Goal: Task Accomplishment & Management: Manage account settings

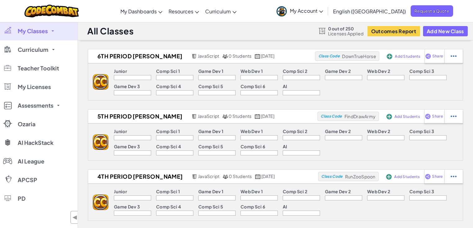
click at [47, 50] on link "Curriculum" at bounding box center [39, 49] width 78 height 19
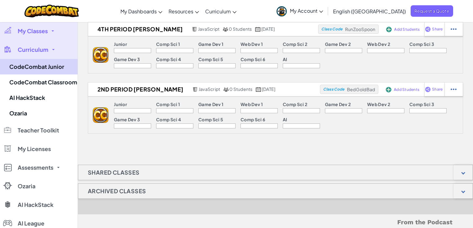
scroll to position [124, 0]
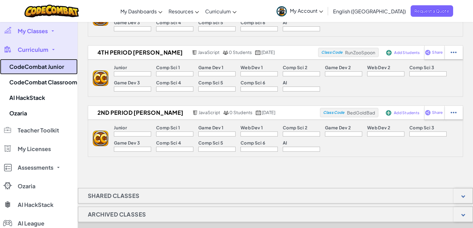
click at [46, 66] on link "CodeCombat Junior" at bounding box center [39, 67] width 78 height 16
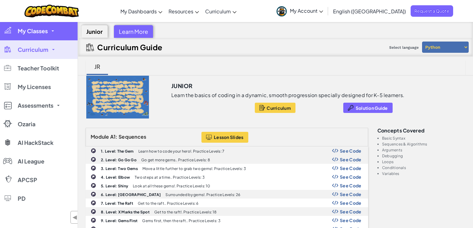
click at [53, 30] on span at bounding box center [52, 30] width 2 height 1
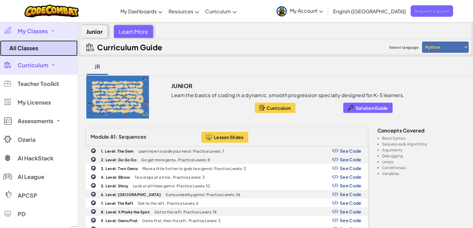
click at [50, 47] on link "All Classes" at bounding box center [39, 48] width 78 height 16
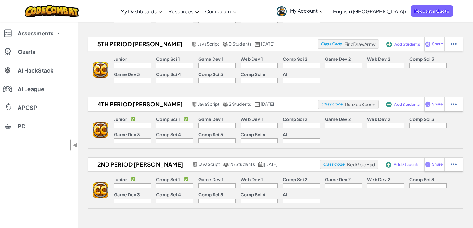
scroll to position [74, 0]
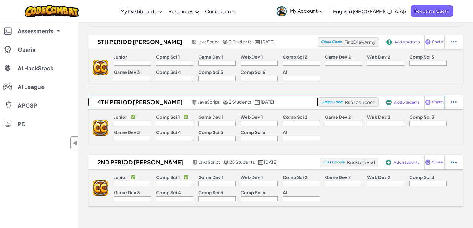
click at [229, 103] on span "2 Students" at bounding box center [240, 102] width 22 height 6
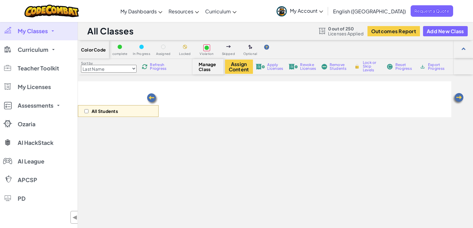
select select "560f1a9f22961295f9427742"
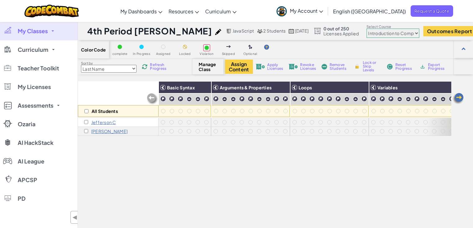
drag, startPoint x: 99, startPoint y: 122, endPoint x: 116, endPoint y: 141, distance: 25.7
click at [116, 141] on div "All Students Basic Syntax Arguments & Properties Loops Variables Jefferson C Fa…" at bounding box center [264, 179] width 373 height 197
click at [87, 122] on input "checkbox" at bounding box center [86, 122] width 4 height 4
checkbox input "true"
click at [85, 131] on input "checkbox" at bounding box center [86, 131] width 4 height 4
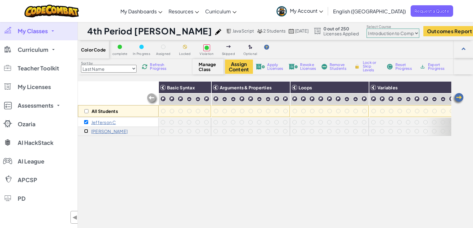
checkbox input "true"
click at [333, 66] on span "Remove Students" at bounding box center [338, 66] width 19 height 7
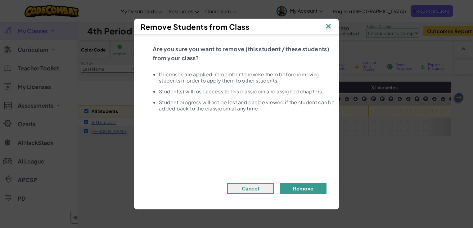
click at [299, 187] on button "Remove" at bounding box center [303, 188] width 47 height 11
checkbox input "false"
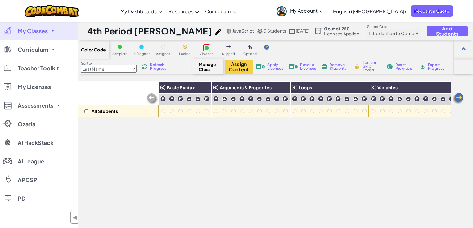
click at [41, 35] on link "My Classes" at bounding box center [39, 31] width 78 height 19
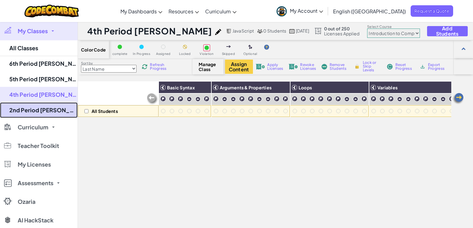
click at [55, 109] on link "2nd Period [PERSON_NAME]" at bounding box center [39, 110] width 78 height 16
select select "560f1a9f22961295f9427742"
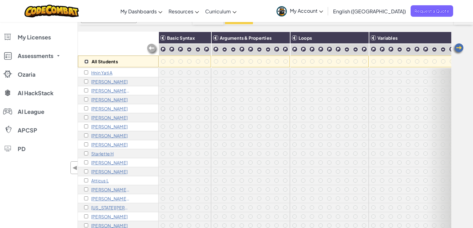
click at [86, 61] on input "checkbox" at bounding box center [86, 62] width 4 height 4
checkbox input "true"
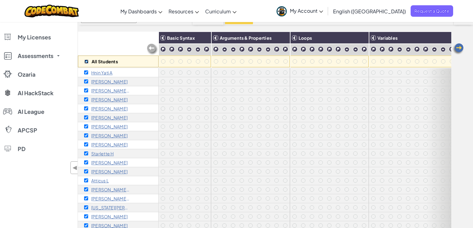
checkbox input "true"
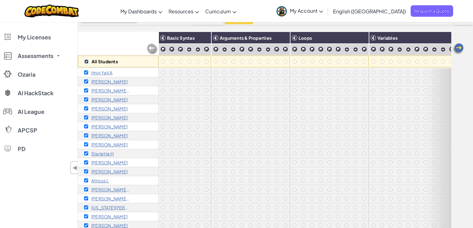
checkbox input "true"
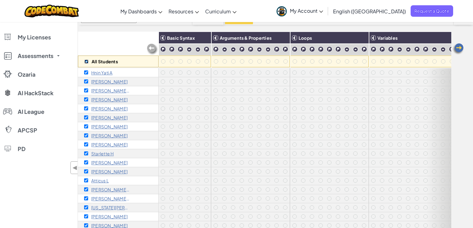
checkbox input "true"
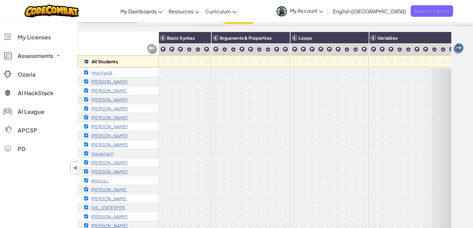
checkbox input "true"
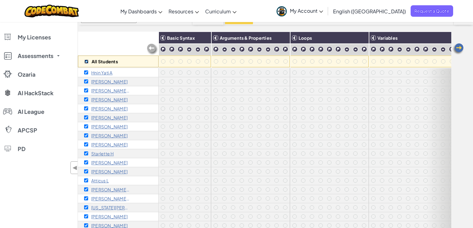
checkbox input "true"
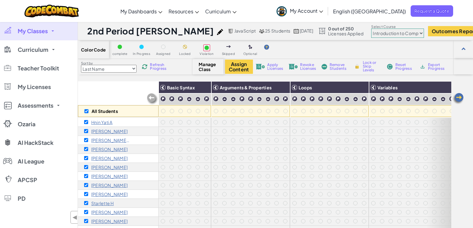
click at [263, 66] on img at bounding box center [260, 67] width 9 height 6
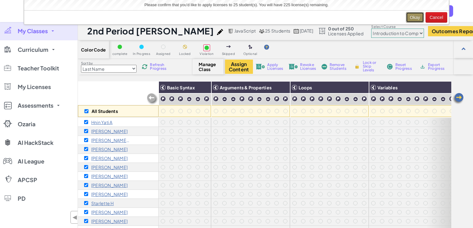
click at [412, 17] on button "Okay" at bounding box center [415, 17] width 18 height 11
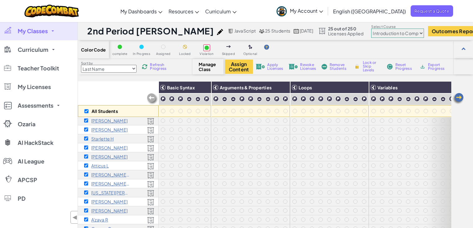
scroll to position [43, 0]
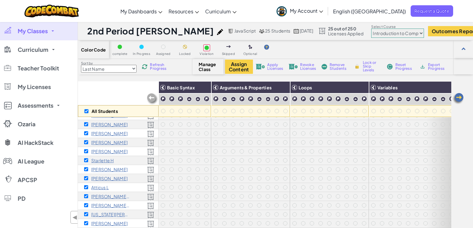
click at [50, 35] on link "My Classes" at bounding box center [39, 31] width 78 height 19
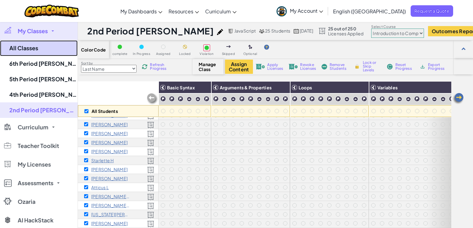
click at [43, 50] on link "All Classes" at bounding box center [39, 48] width 78 height 16
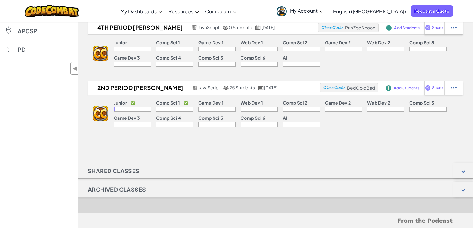
scroll to position [124, 0]
